Goal: Task Accomplishment & Management: Manage account settings

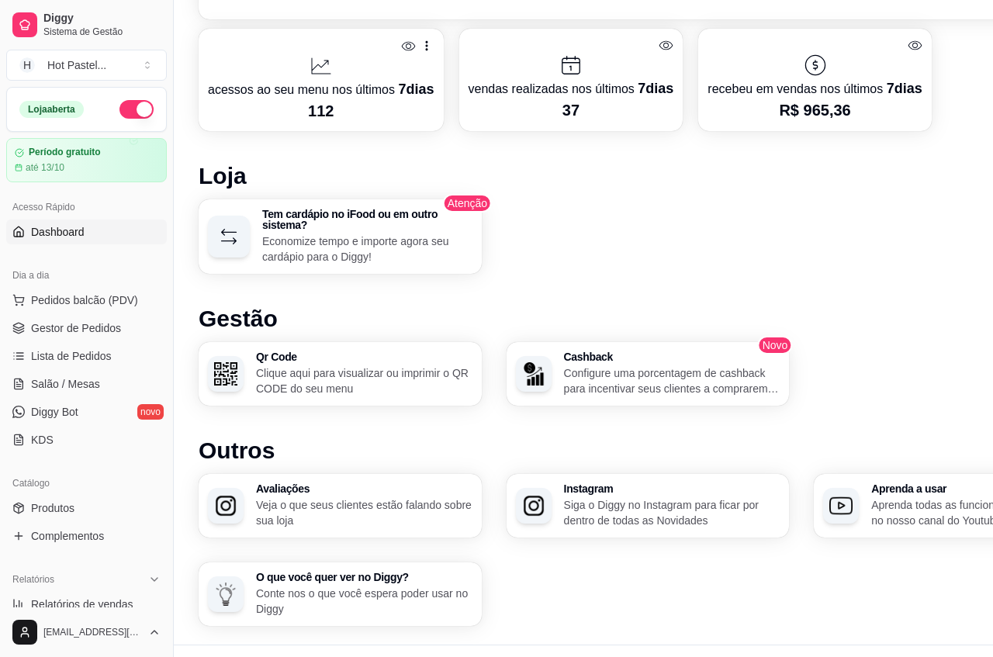
scroll to position [826, 0]
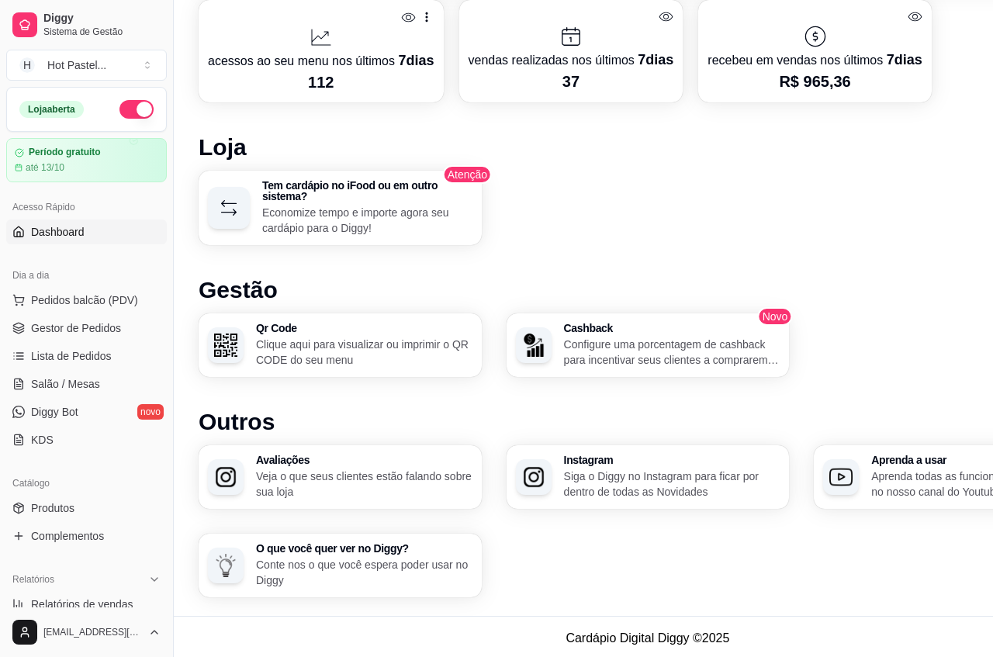
click at [405, 331] on div "Qr Code Clique aqui para visualizar ou imprimir o QR CODE do seu menu" at bounding box center [364, 345] width 216 height 45
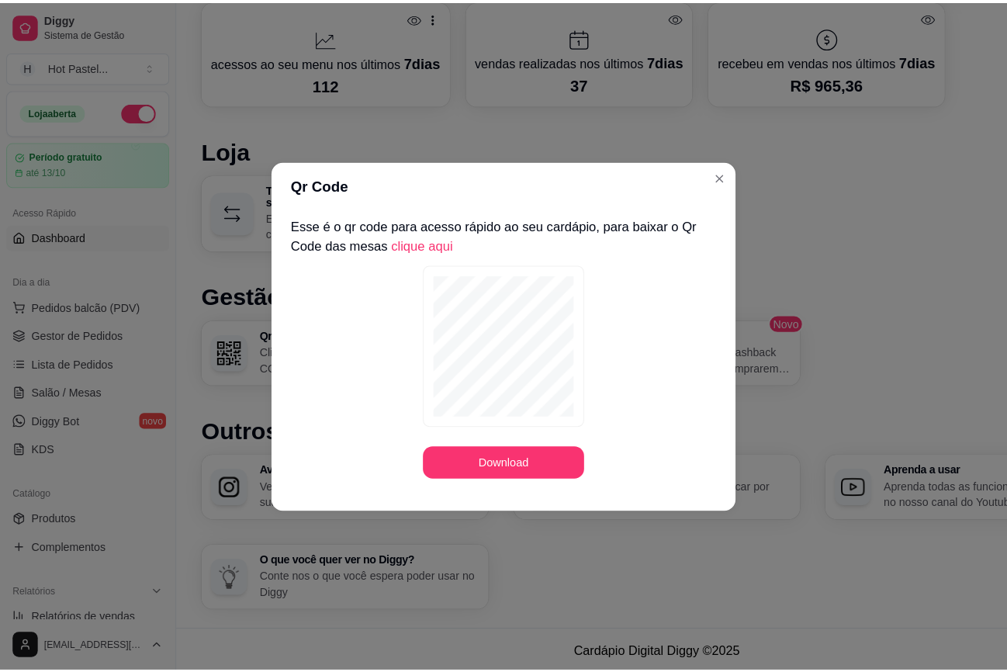
scroll to position [812, 0]
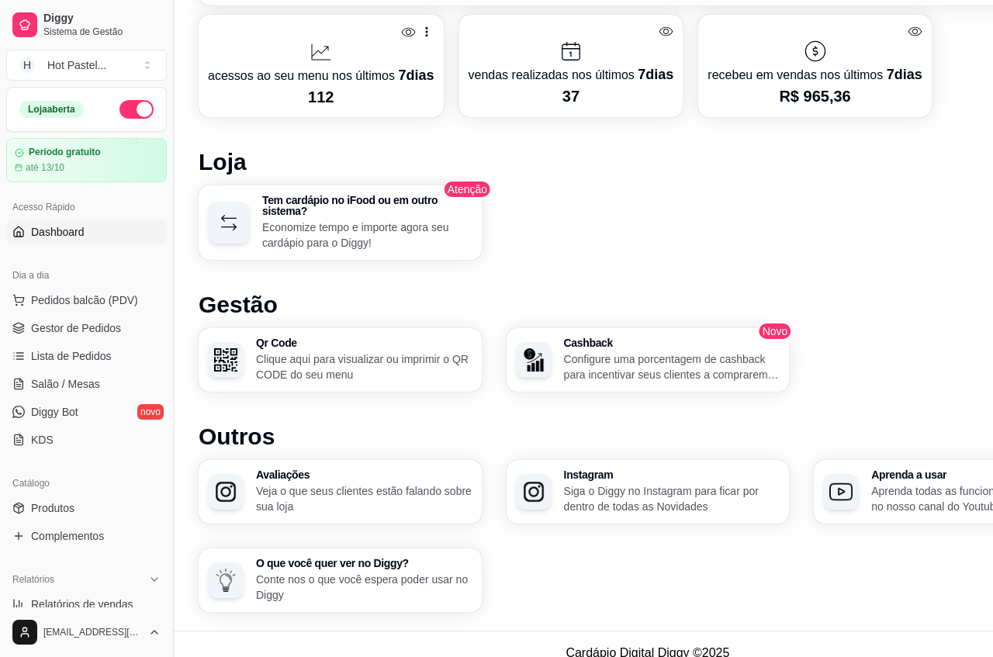
click at [745, 366] on p "Configure uma porcentagem de cashback para incentivar seus clientes a comprarem…" at bounding box center [672, 366] width 216 height 31
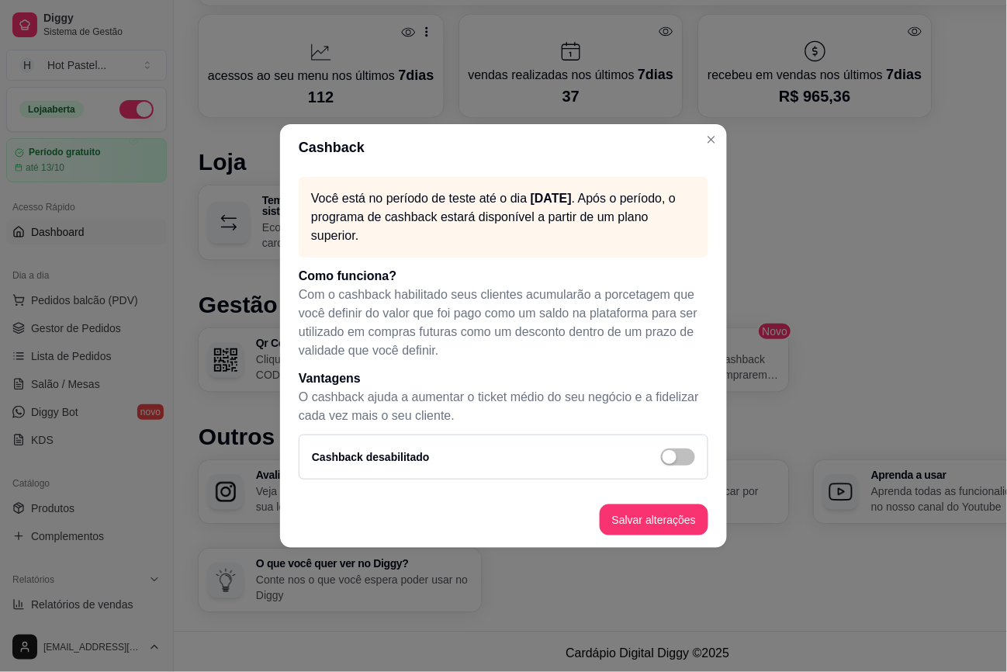
click at [679, 455] on div "Cashback Você está no período de teste até o dia [DATE] . Após o período, o pro…" at bounding box center [503, 336] width 1007 height 672
click at [679, 455] on button "button" at bounding box center [678, 456] width 34 height 17
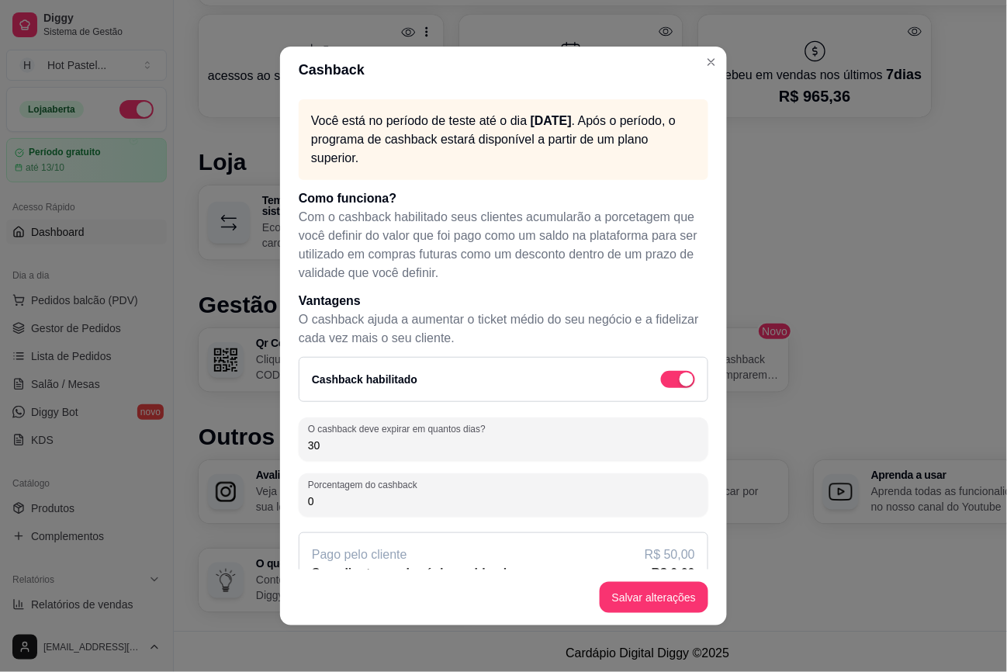
drag, startPoint x: 703, startPoint y: 468, endPoint x: 703, endPoint y: 513, distance: 45.0
click at [703, 513] on div "Você está no período de teste até o dia [DATE] . Após o período, o programa de …" at bounding box center [503, 331] width 447 height 476
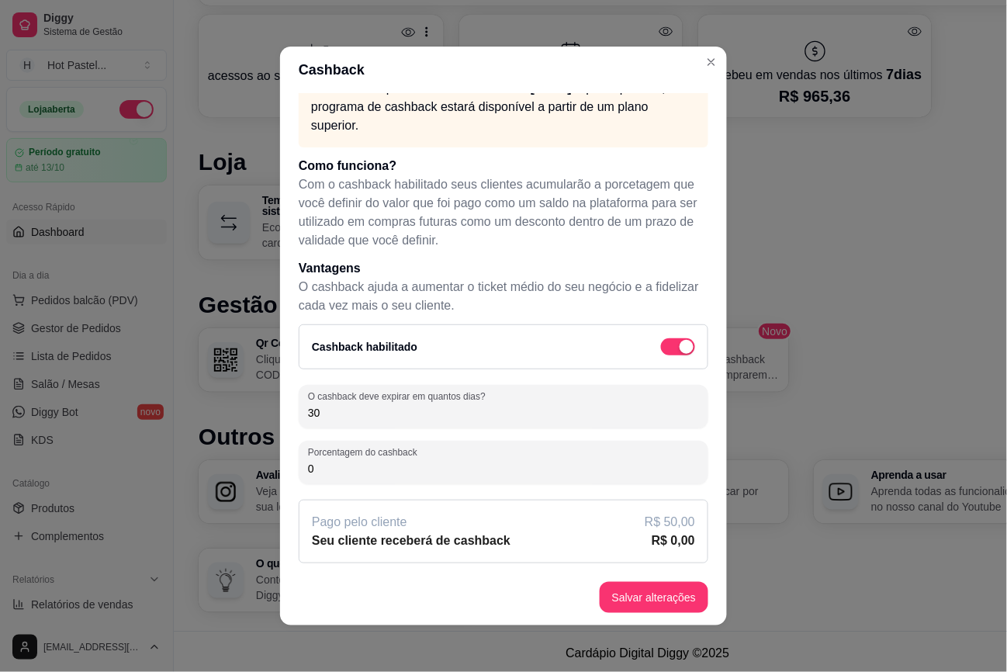
click at [517, 473] on input "0" at bounding box center [503, 469] width 391 height 16
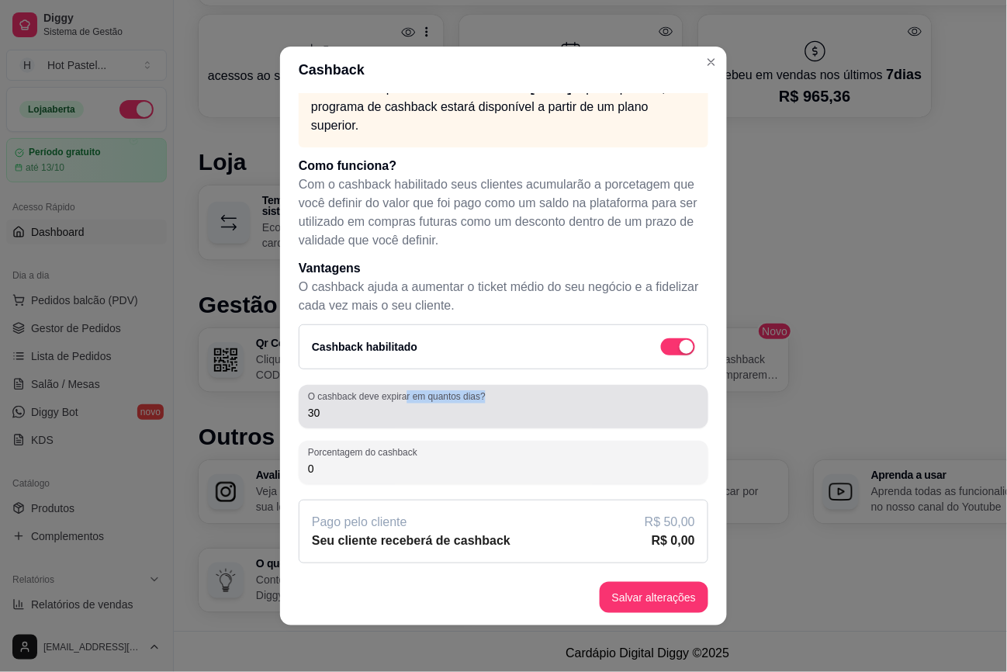
drag, startPoint x: 394, startPoint y: 398, endPoint x: 292, endPoint y: 401, distance: 102.5
click at [299, 401] on div "O cashback deve expirar em quantos dias? 30" at bounding box center [504, 406] width 410 height 43
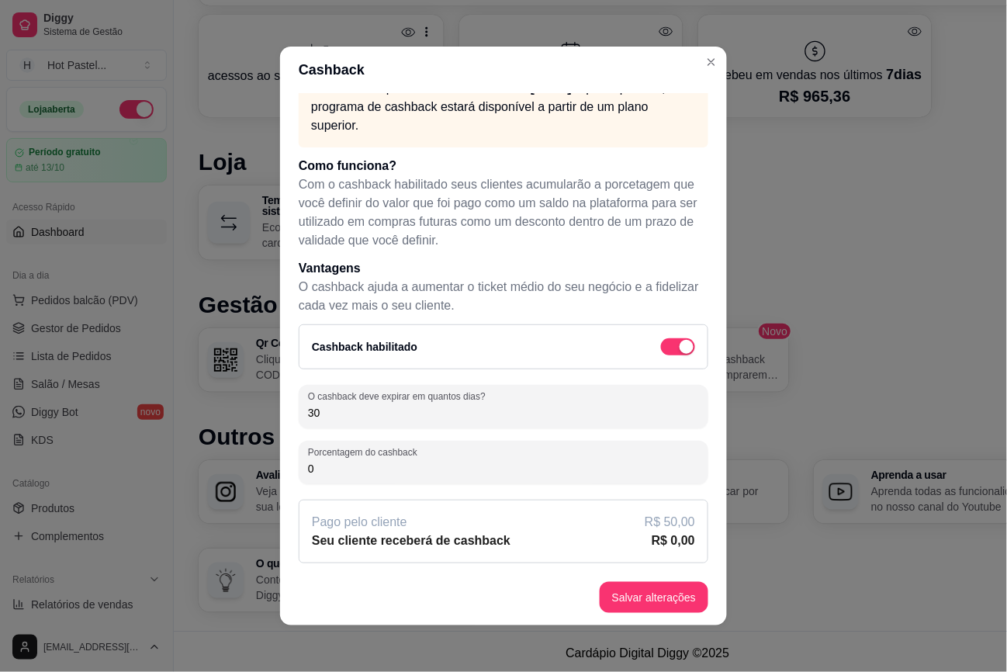
click at [355, 464] on input "0" at bounding box center [503, 469] width 391 height 16
type input "0"
type input "2"
click at [369, 466] on input "2" at bounding box center [503, 469] width 391 height 16
type input "5"
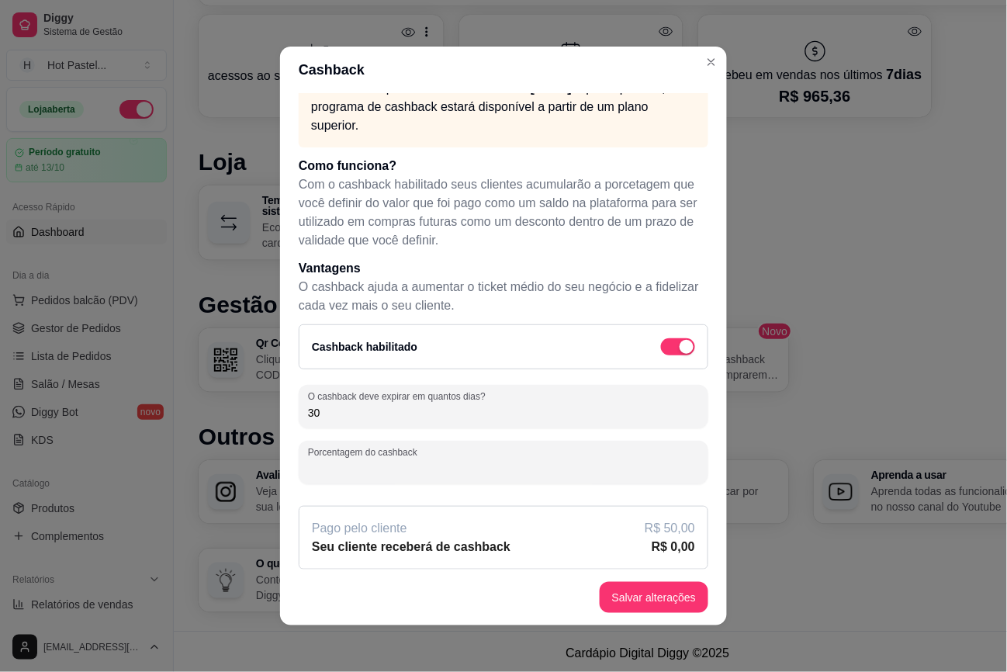
type input "1"
type input "2"
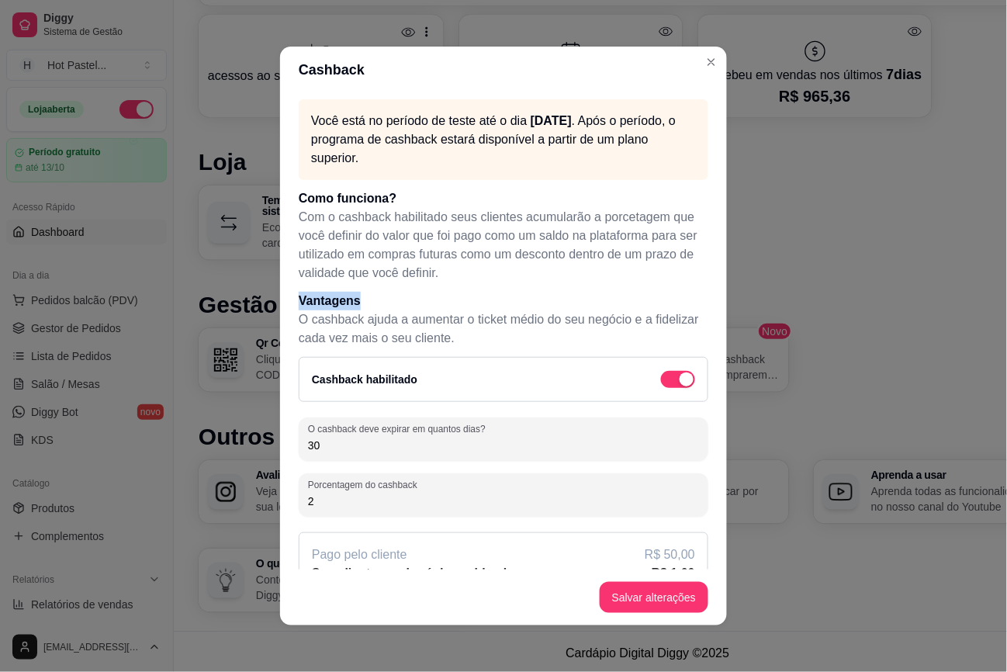
drag, startPoint x: 719, startPoint y: 279, endPoint x: 715, endPoint y: 291, distance: 12.5
click at [715, 291] on div "Você está no período de teste até o dia [DATE] . Após o período, o programa de …" at bounding box center [503, 331] width 447 height 476
drag, startPoint x: 715, startPoint y: 291, endPoint x: 635, endPoint y: 226, distance: 103.1
click at [635, 226] on p "Com o cashback habilitado seus clientes acumularão a porcetagem que você defini…" at bounding box center [504, 245] width 410 height 74
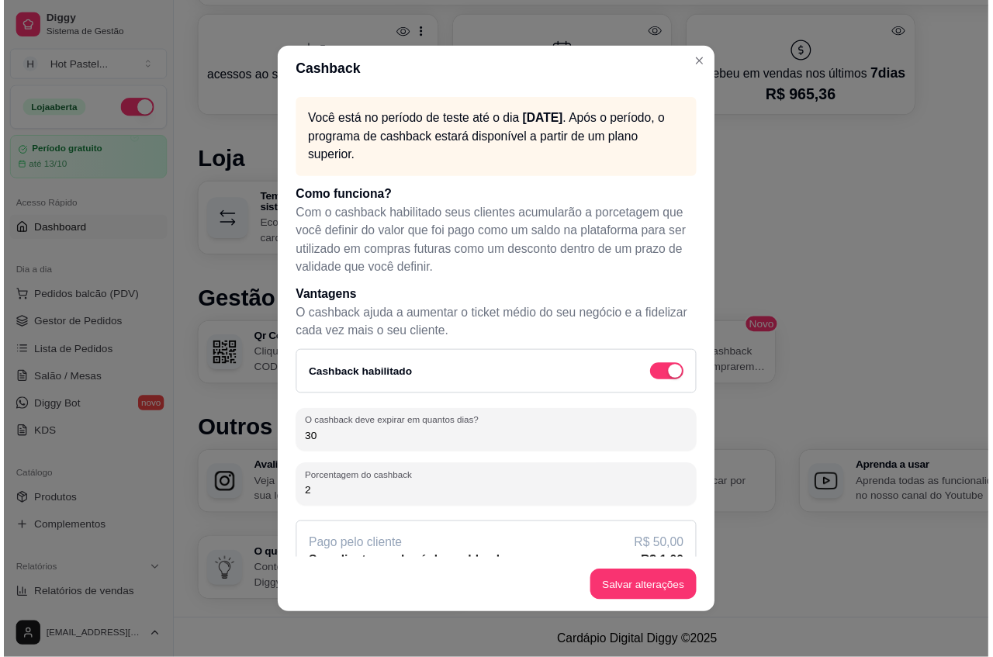
scroll to position [33, 0]
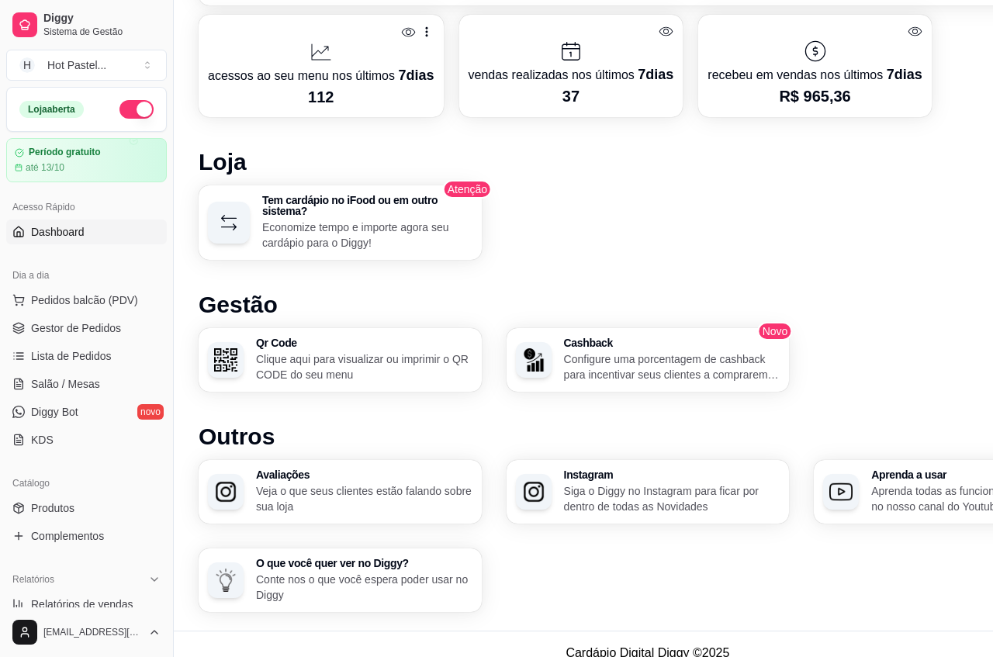
click at [915, 316] on div "Desempenho Últimos 7 dias Número de pedidos Você está vendo os pedidos recebido…" at bounding box center [648, 119] width 898 height 986
click at [117, 324] on span "Gestor de Pedidos" at bounding box center [76, 328] width 90 height 16
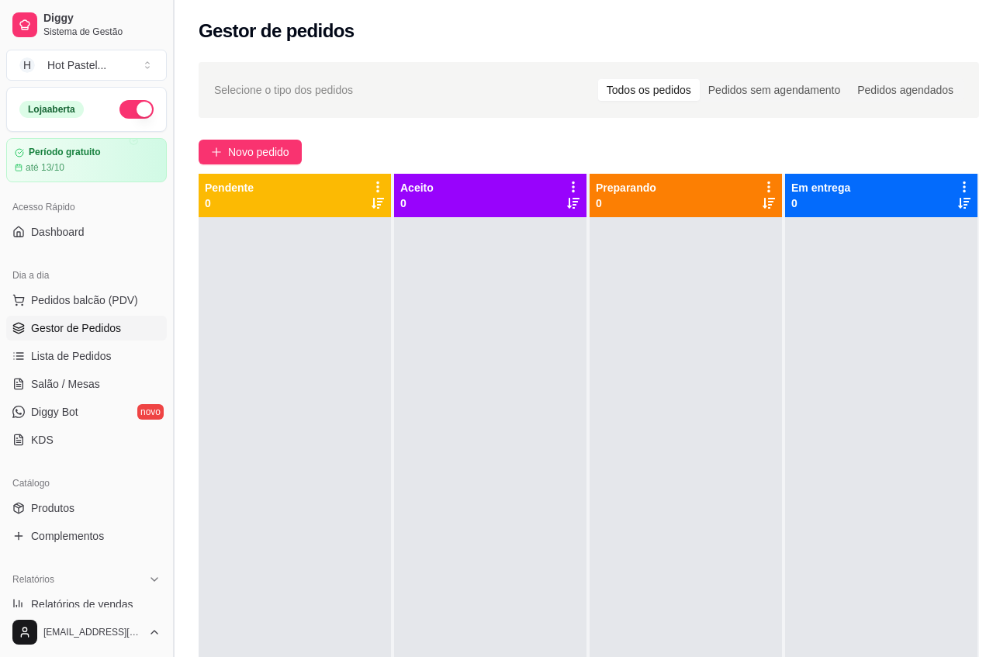
click at [176, 31] on button "Toggle Sidebar" at bounding box center [173, 328] width 12 height 657
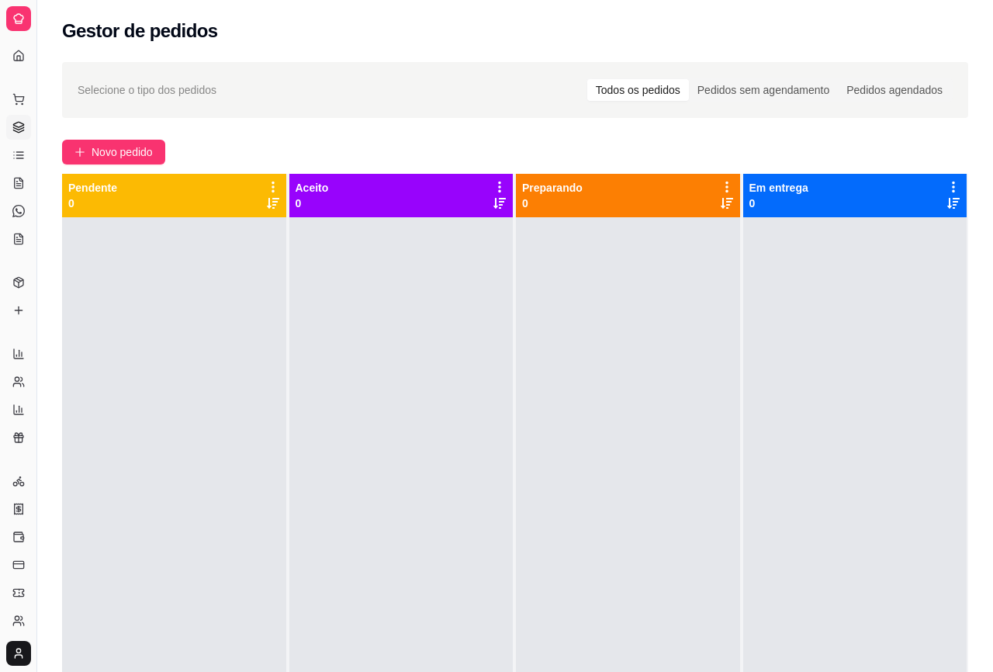
click at [557, 80] on div "Selecione o tipo dos pedidos Todos os pedidos Pedidos sem agendamento Pedidos a…" at bounding box center [515, 90] width 875 height 25
